Goal: Transaction & Acquisition: Download file/media

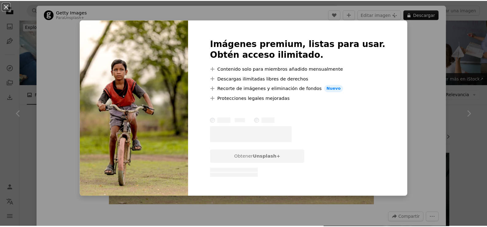
scroll to position [646, 0]
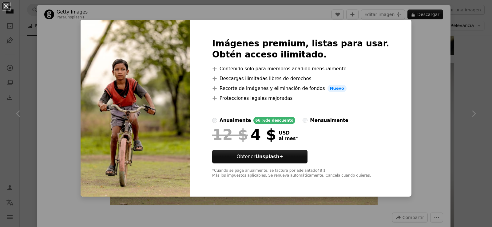
click at [423, 60] on div "An X shape Imágenes premium, listas para usar. Obtén acceso ilimitado. A plus s…" at bounding box center [246, 113] width 492 height 227
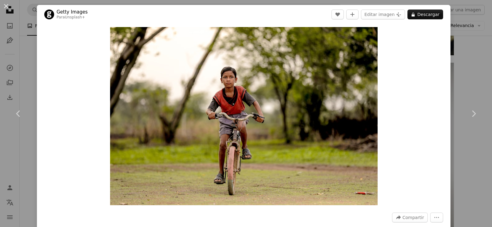
click at [458, 61] on div "An X shape Chevron left Chevron right Getty Images Para Unsplash+ A heart A plu…" at bounding box center [246, 113] width 492 height 227
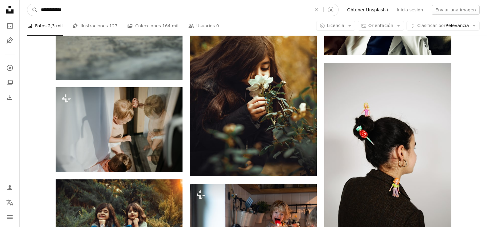
click at [132, 10] on input "**********" at bounding box center [174, 10] width 272 height 12
type input "**********"
click button "A magnifying glass" at bounding box center [32, 10] width 10 height 12
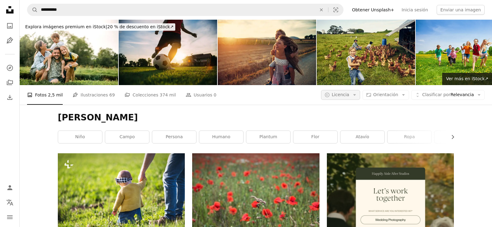
click at [349, 92] on span "Licencia" at bounding box center [341, 95] width 18 height 6
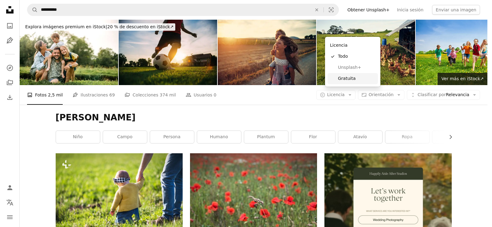
click at [347, 79] on span "Gratuita" at bounding box center [357, 79] width 38 height 6
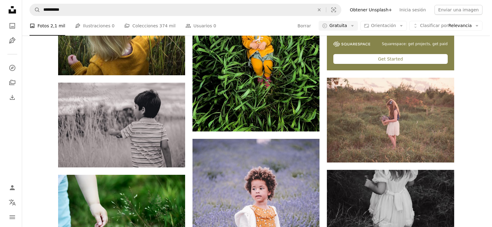
scroll to position [209, 0]
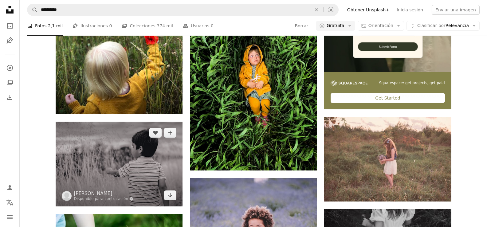
click at [141, 122] on img at bounding box center [119, 164] width 127 height 85
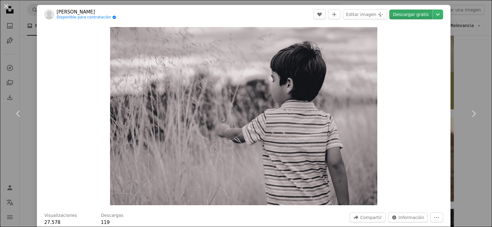
click at [406, 16] on link "Descargar gratis" at bounding box center [410, 15] width 43 height 10
